Goal: Navigation & Orientation: Find specific page/section

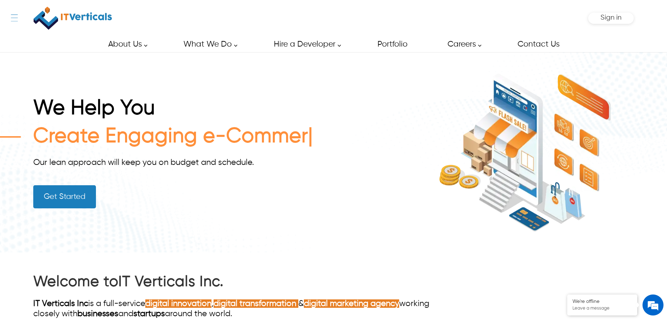
click at [33, 19] on div "← Menu Startup Solutions Software Development Digital Marketing Services IT Sta…" at bounding box center [333, 18] width 600 height 36
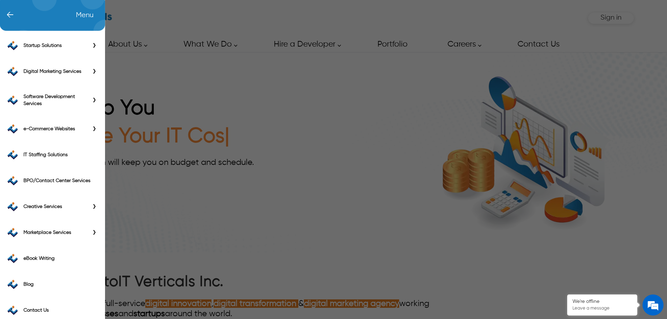
scroll to position [21, 0]
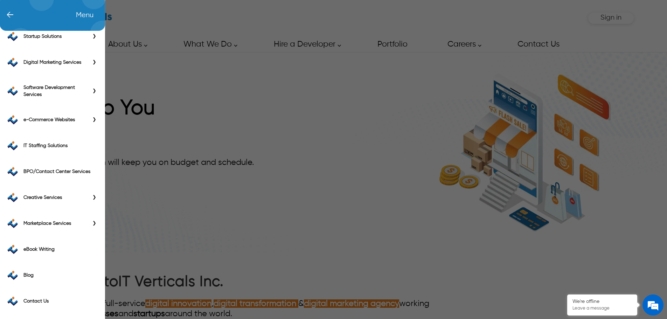
click at [13, 14] on span "←" at bounding box center [6, 15] width 14 height 7
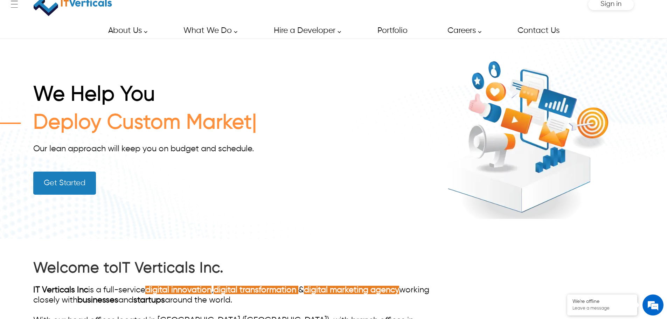
scroll to position [0, 0]
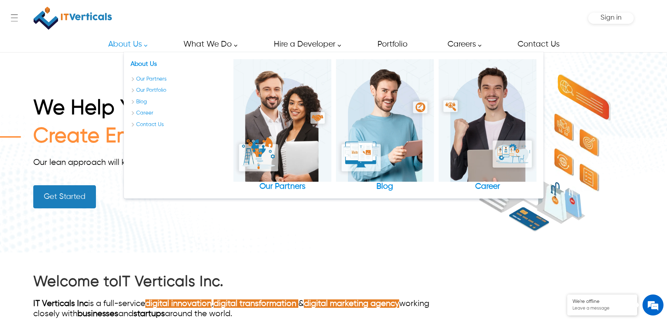
click at [131, 43] on link "About Us" at bounding box center [125, 44] width 51 height 16
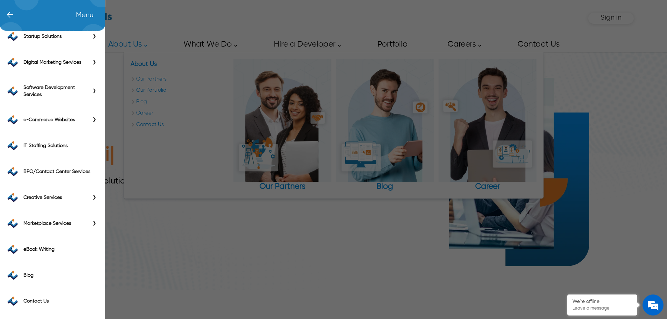
click at [33, 20] on div "← Menu Startup Solutions Software Development Digital Marketing Services IT Sta…" at bounding box center [333, 18] width 600 height 36
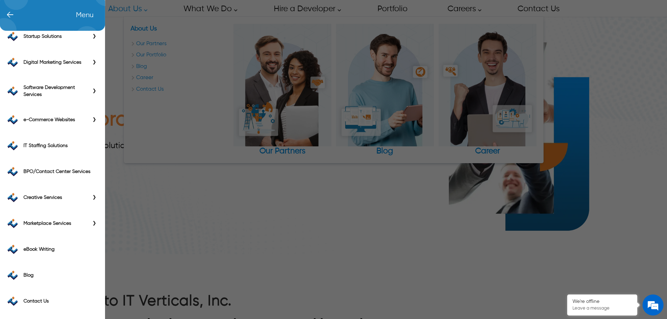
scroll to position [35, 0]
click at [12, 15] on span "←" at bounding box center [6, 15] width 14 height 7
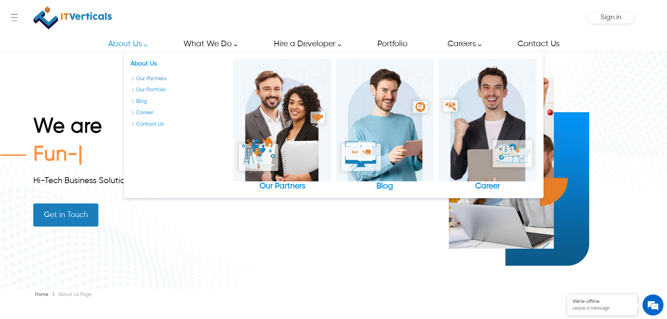
scroll to position [0, 0]
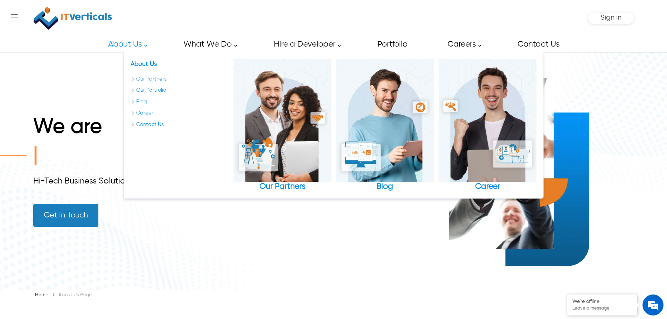
click at [145, 48] on link "About Us" at bounding box center [125, 44] width 51 height 16
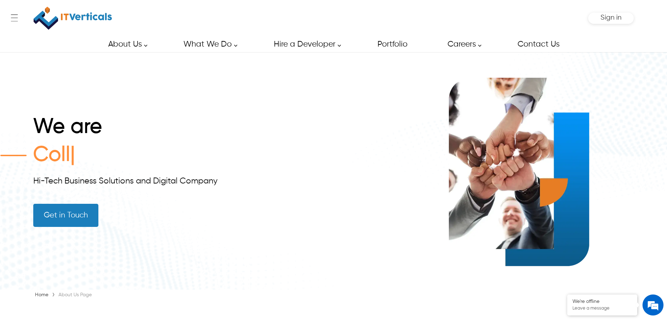
click at [145, 48] on link "About Us" at bounding box center [125, 44] width 51 height 16
click at [147, 46] on link "About Us" at bounding box center [125, 44] width 51 height 16
click at [147, 45] on link "About Us" at bounding box center [125, 44] width 51 height 16
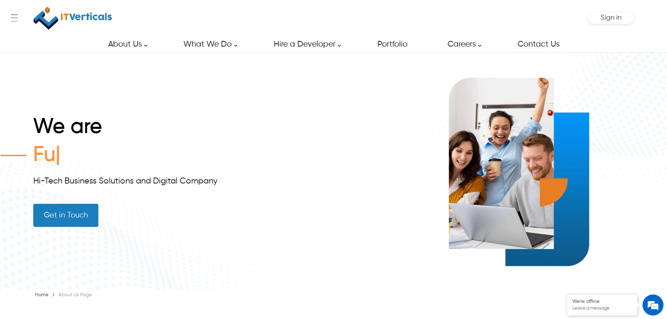
click at [147, 45] on link "About Us" at bounding box center [125, 44] width 51 height 16
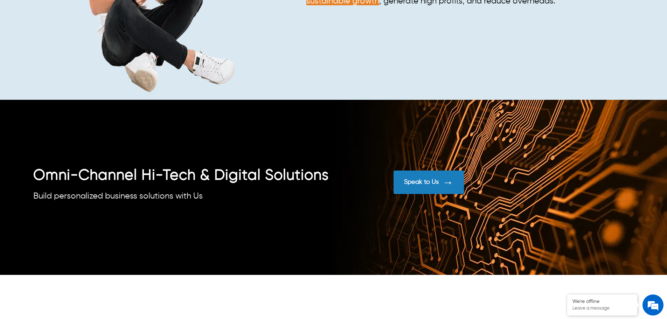
scroll to position [2607, 0]
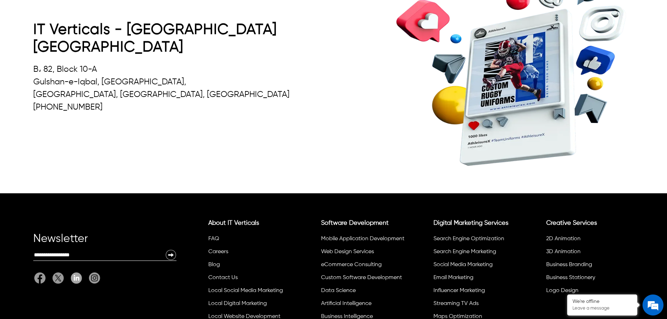
scroll to position [711, 0]
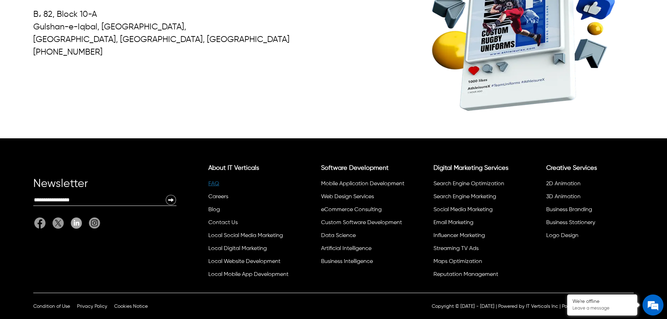
click at [211, 182] on link "FAQ" at bounding box center [213, 184] width 11 height 6
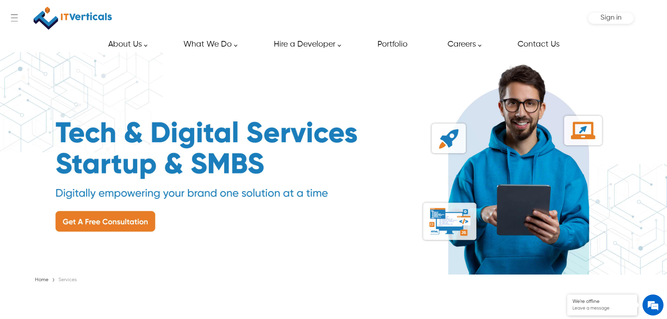
click at [91, 14] on img at bounding box center [73, 17] width 78 height 29
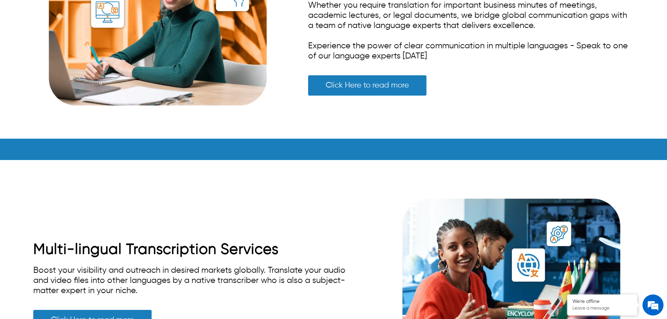
scroll to position [3394, 0]
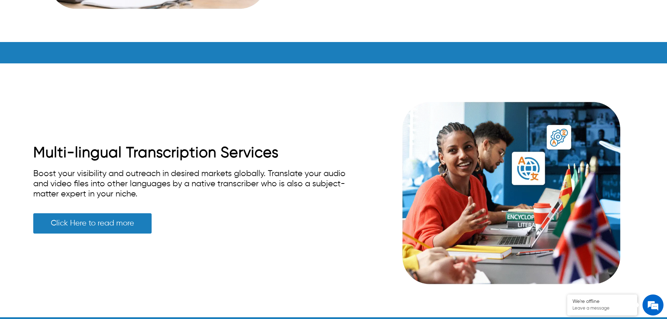
drag, startPoint x: 96, startPoint y: 226, endPoint x: 199, endPoint y: 130, distance: 141.6
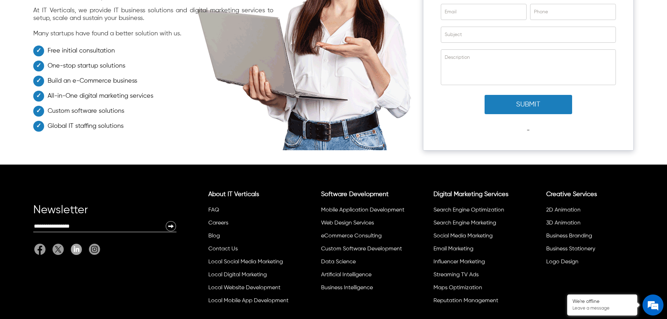
scroll to position [4629, 0]
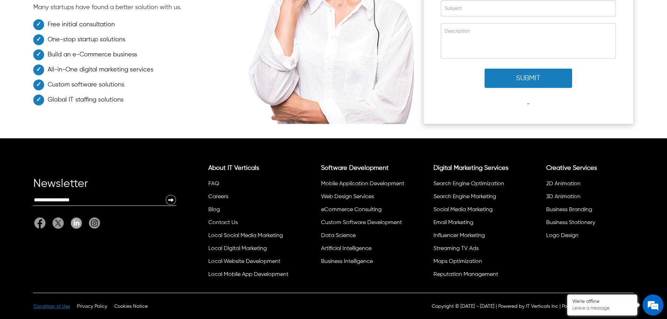
click at [65, 307] on span "Condition of Use" at bounding box center [51, 306] width 37 height 5
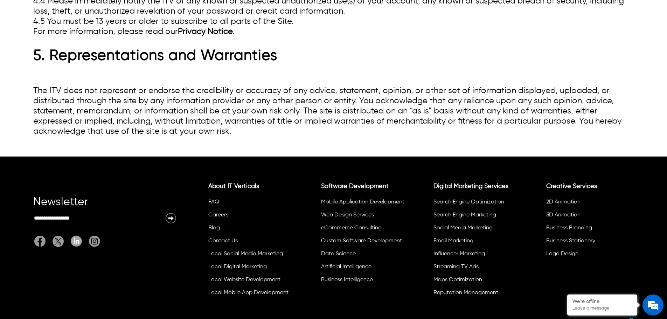
scroll to position [728, 0]
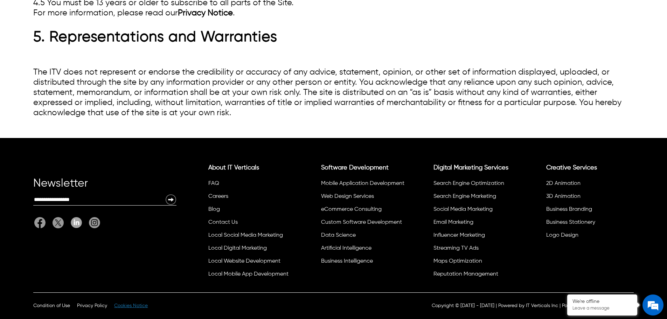
click at [126, 307] on span "Cookies Notice" at bounding box center [131, 305] width 34 height 5
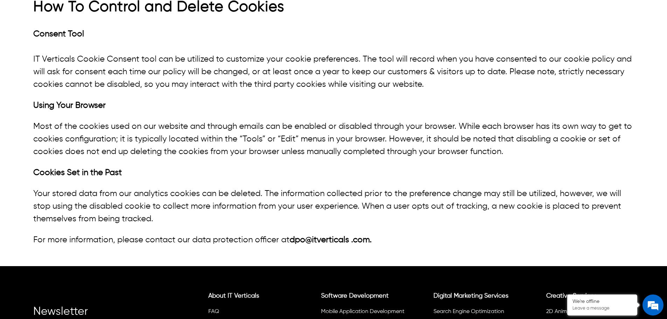
scroll to position [1276, 0]
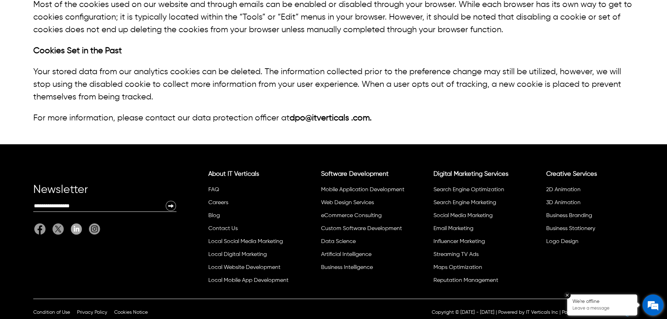
click at [636, 303] on div "We're offline Leave a message" at bounding box center [602, 304] width 70 height 21
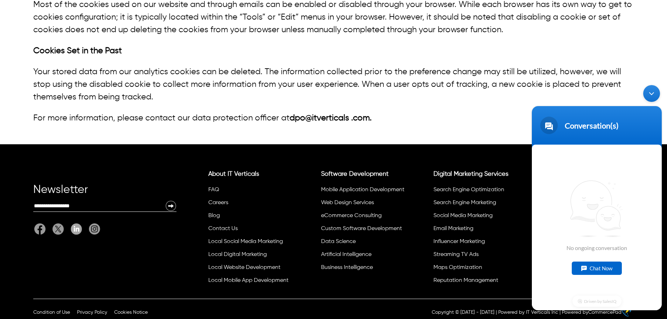
click at [651, 94] on div "Minimize live chat window" at bounding box center [651, 93] width 17 height 17
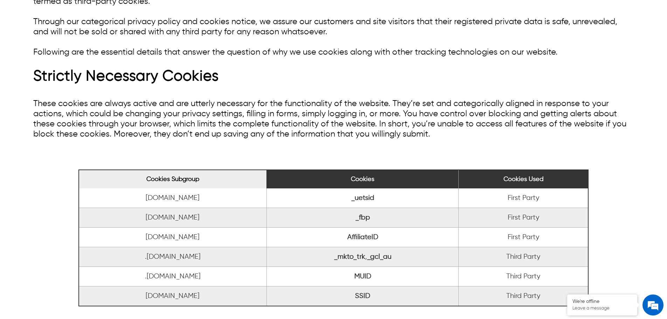
scroll to position [0, 0]
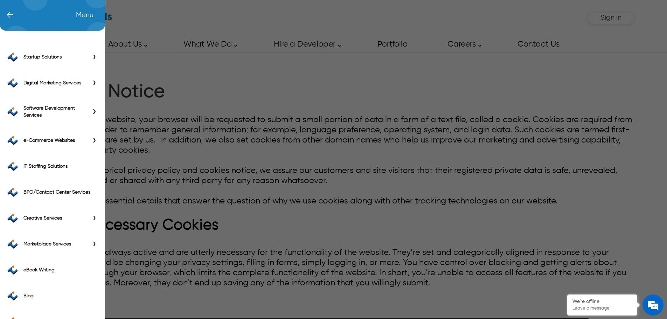
click at [33, 19] on div "← Menu Startup Solutions Software Development Digital Marketing Services IT Sta…" at bounding box center [333, 18] width 600 height 36
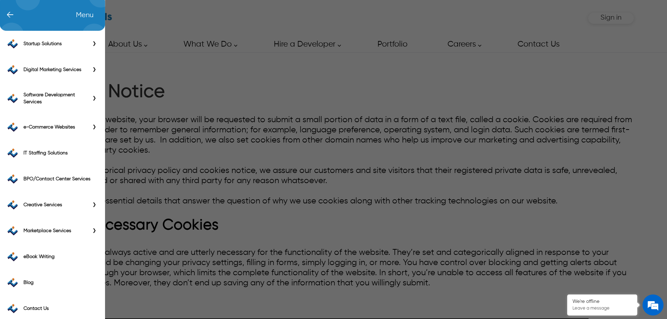
scroll to position [21, 0]
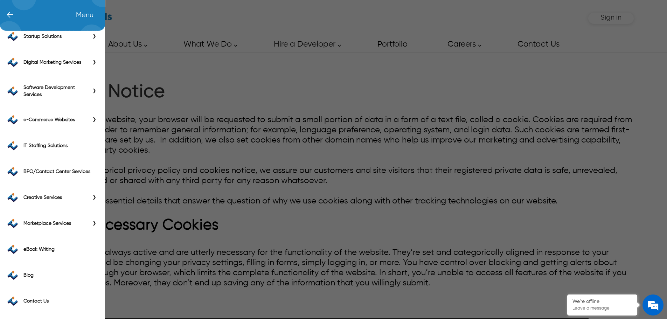
click at [9, 15] on span "←" at bounding box center [6, 15] width 14 height 7
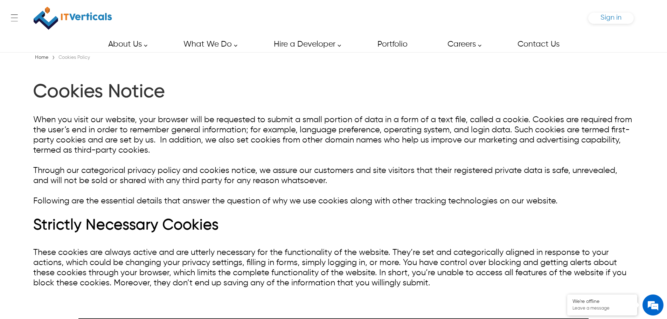
click at [604, 18] on span "Sign in" at bounding box center [610, 17] width 21 height 7
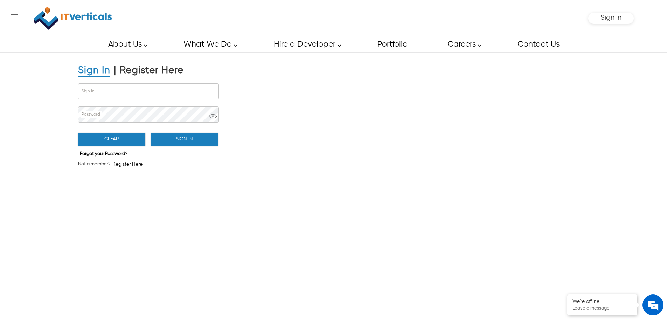
drag, startPoint x: 145, startPoint y: 70, endPoint x: 149, endPoint y: 73, distance: 6.0
click at [149, 73] on div "Register Here" at bounding box center [152, 70] width 64 height 12
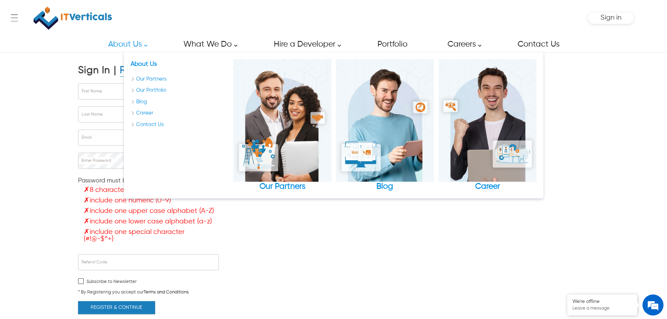
click at [101, 72] on div "Sign In" at bounding box center [94, 70] width 32 height 12
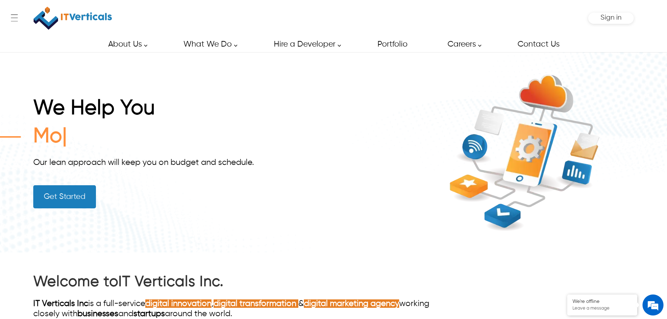
click at [83, 19] on img at bounding box center [73, 17] width 78 height 29
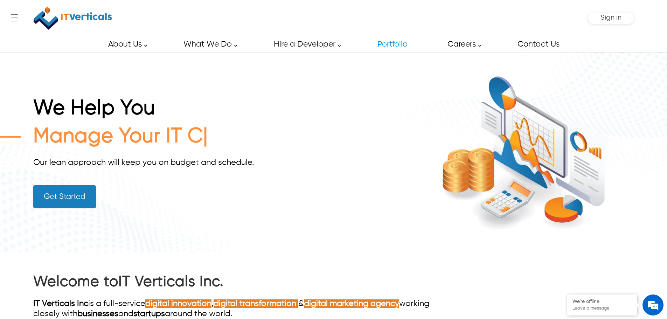
click at [397, 46] on link "Portfolio" at bounding box center [391, 44] width 45 height 16
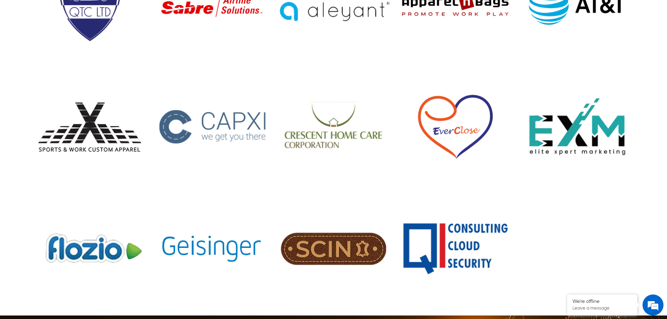
scroll to position [1015, 0]
